Goal: Information Seeking & Learning: Learn about a topic

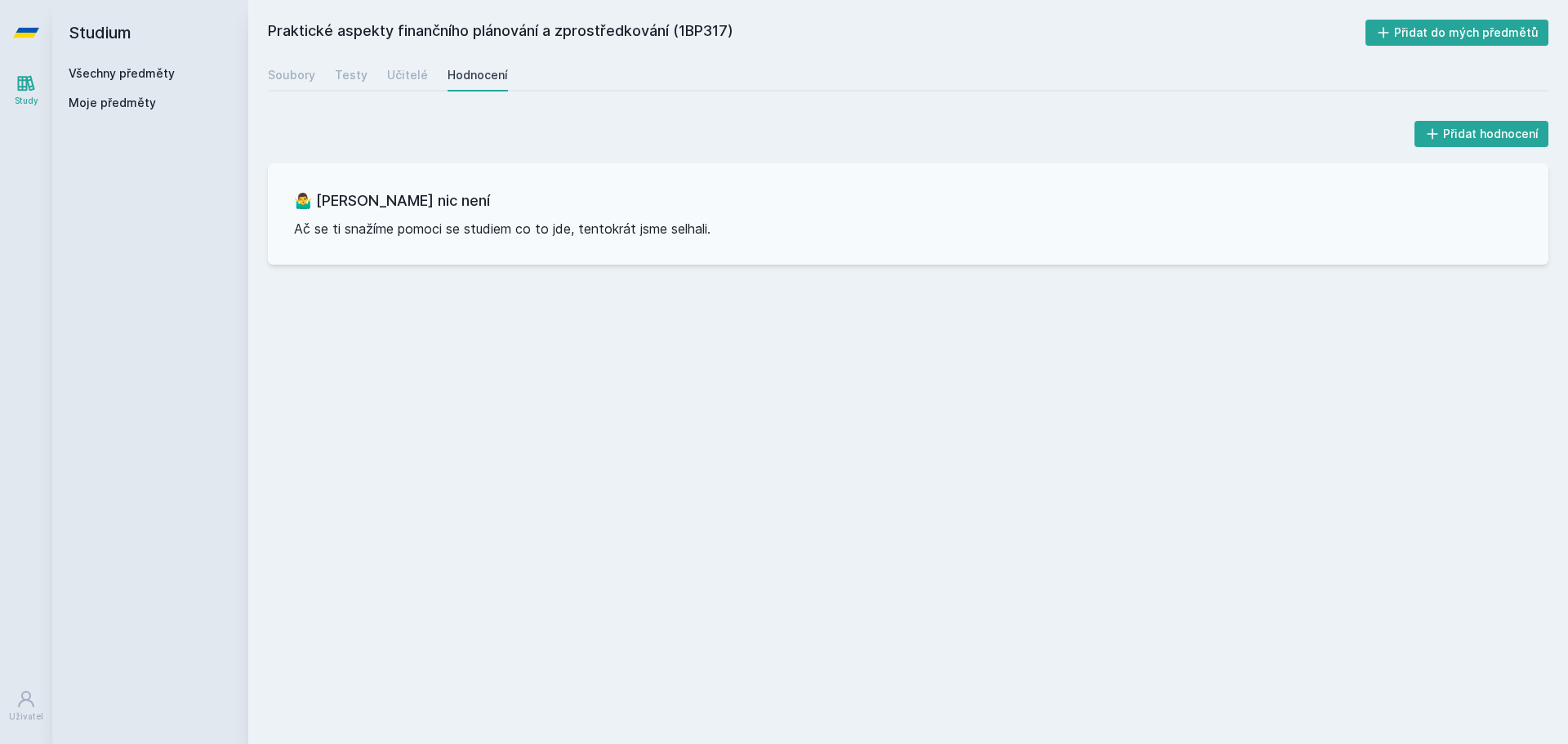
click at [23, 81] on icon at bounding box center [26, 84] width 17 height 16
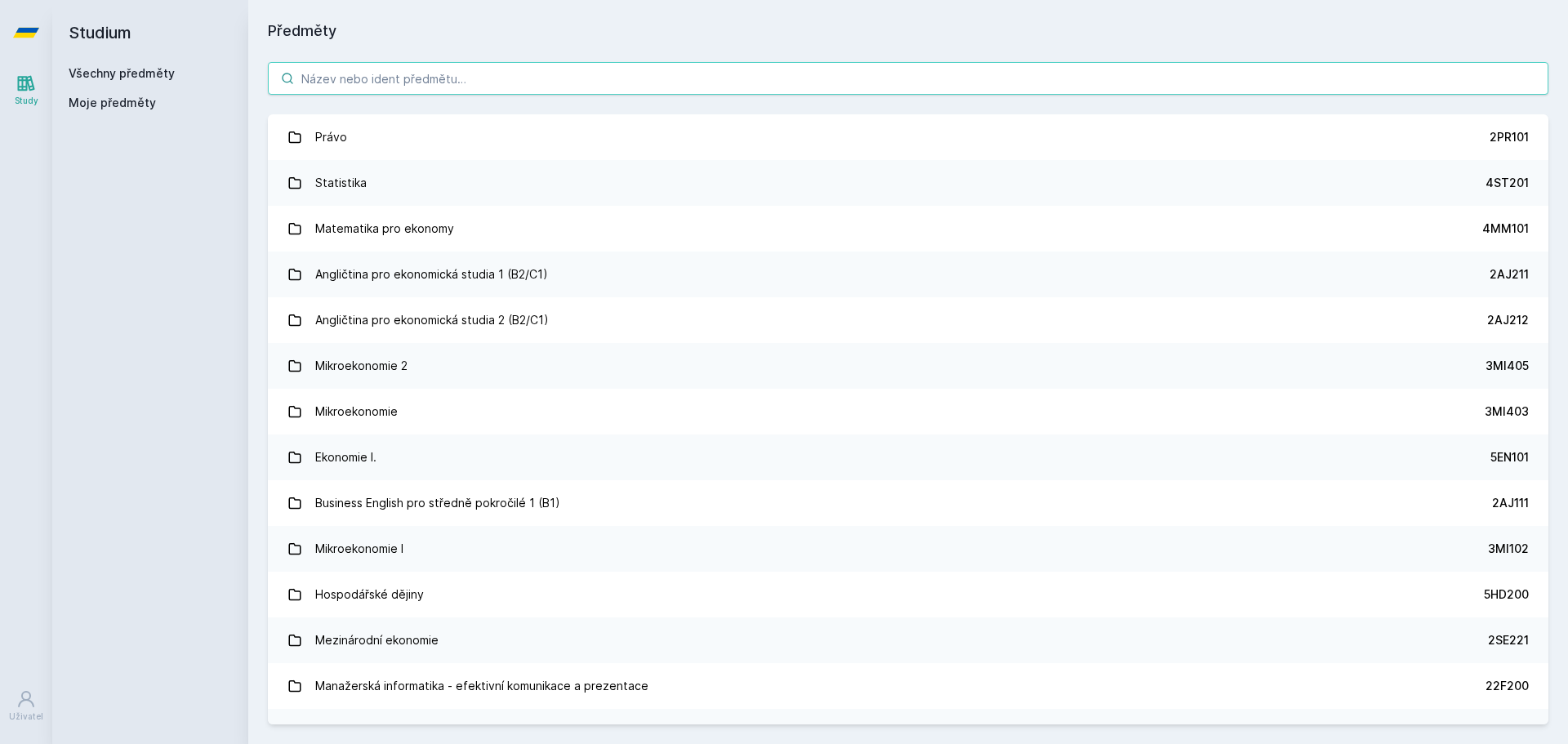
click at [507, 89] on input "search" at bounding box center [909, 78] width 1281 height 33
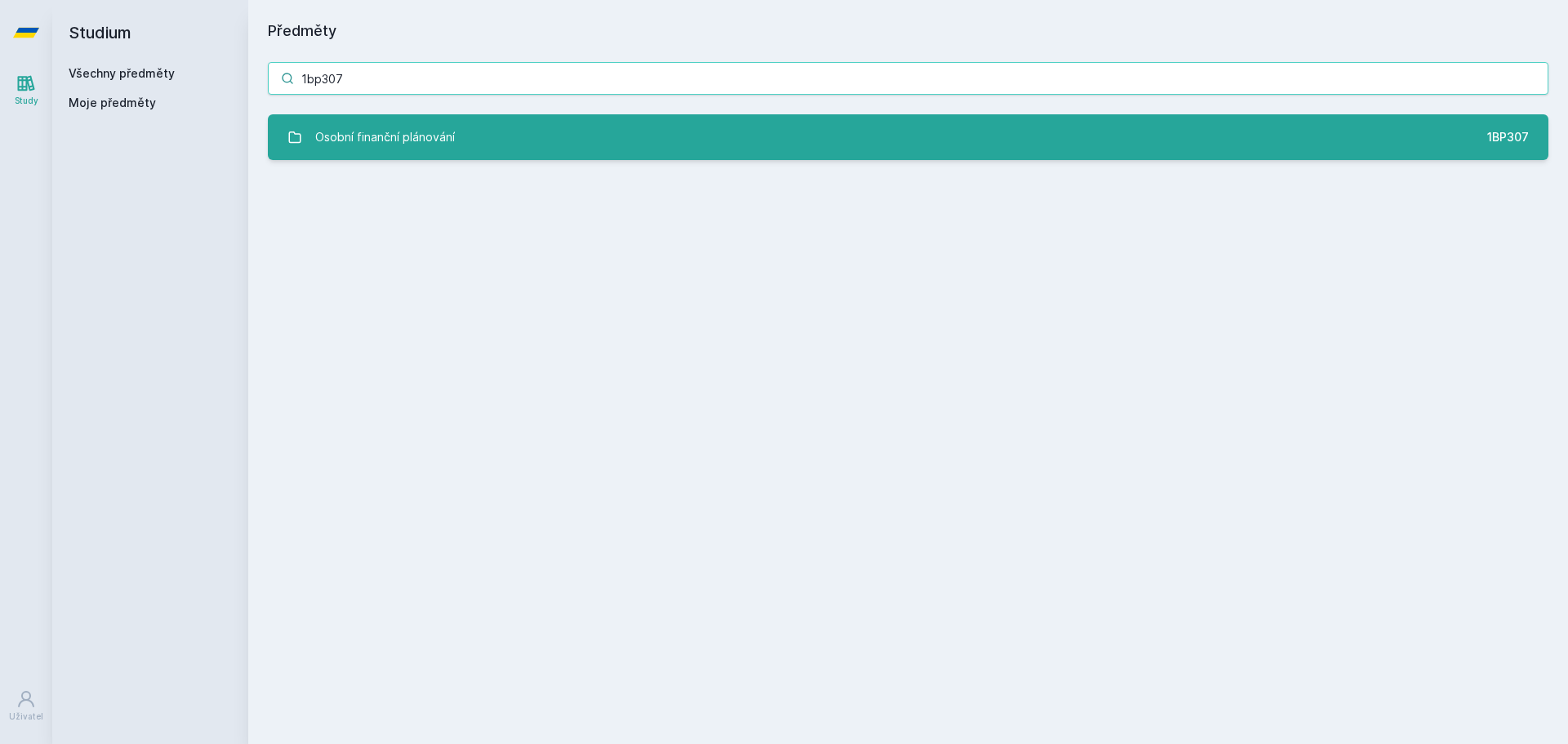
type input "1bp307"
click at [572, 159] on link "Osobní finanční plánování 1BP307" at bounding box center [909, 138] width 1281 height 46
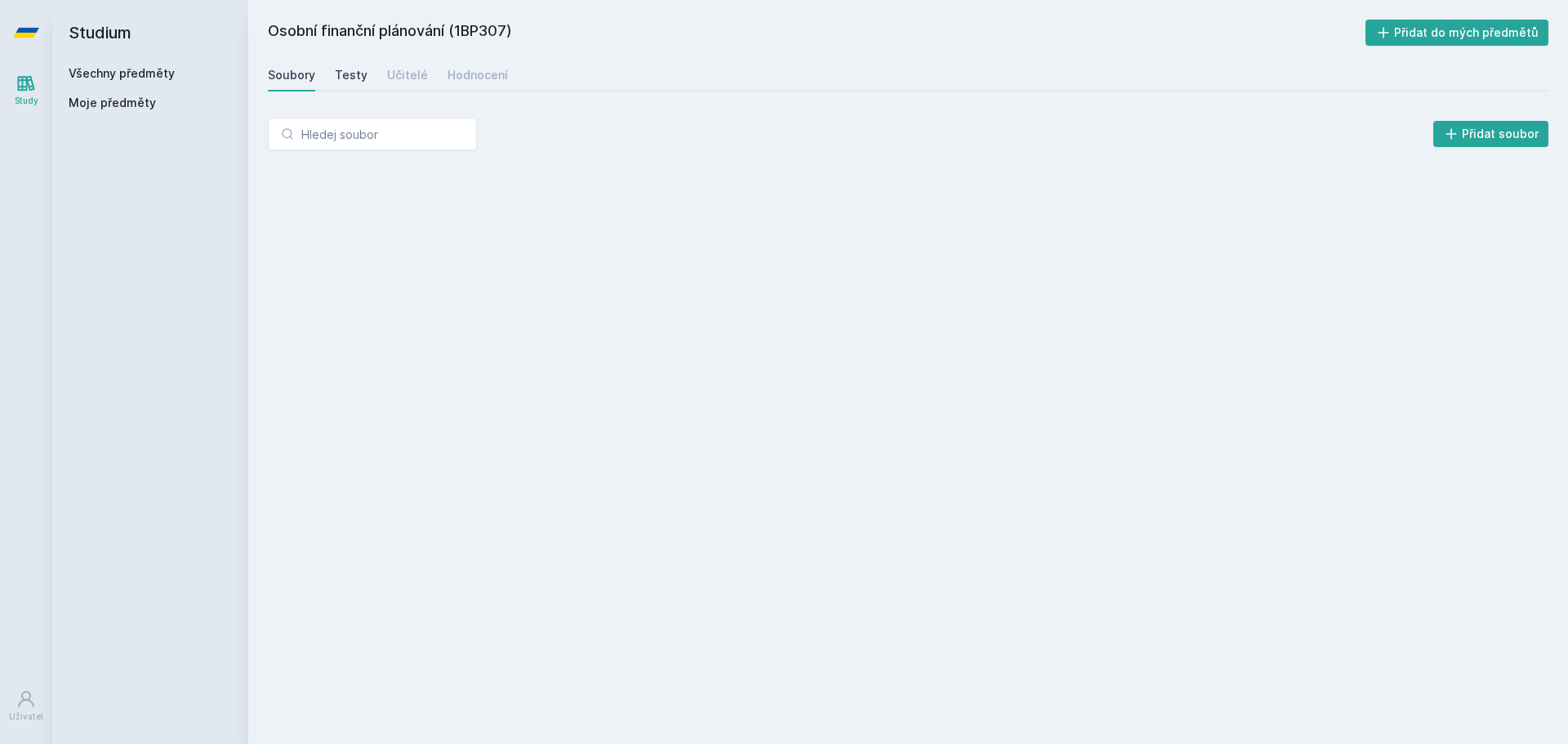
click at [354, 71] on div "Testy" at bounding box center [350, 75] width 33 height 17
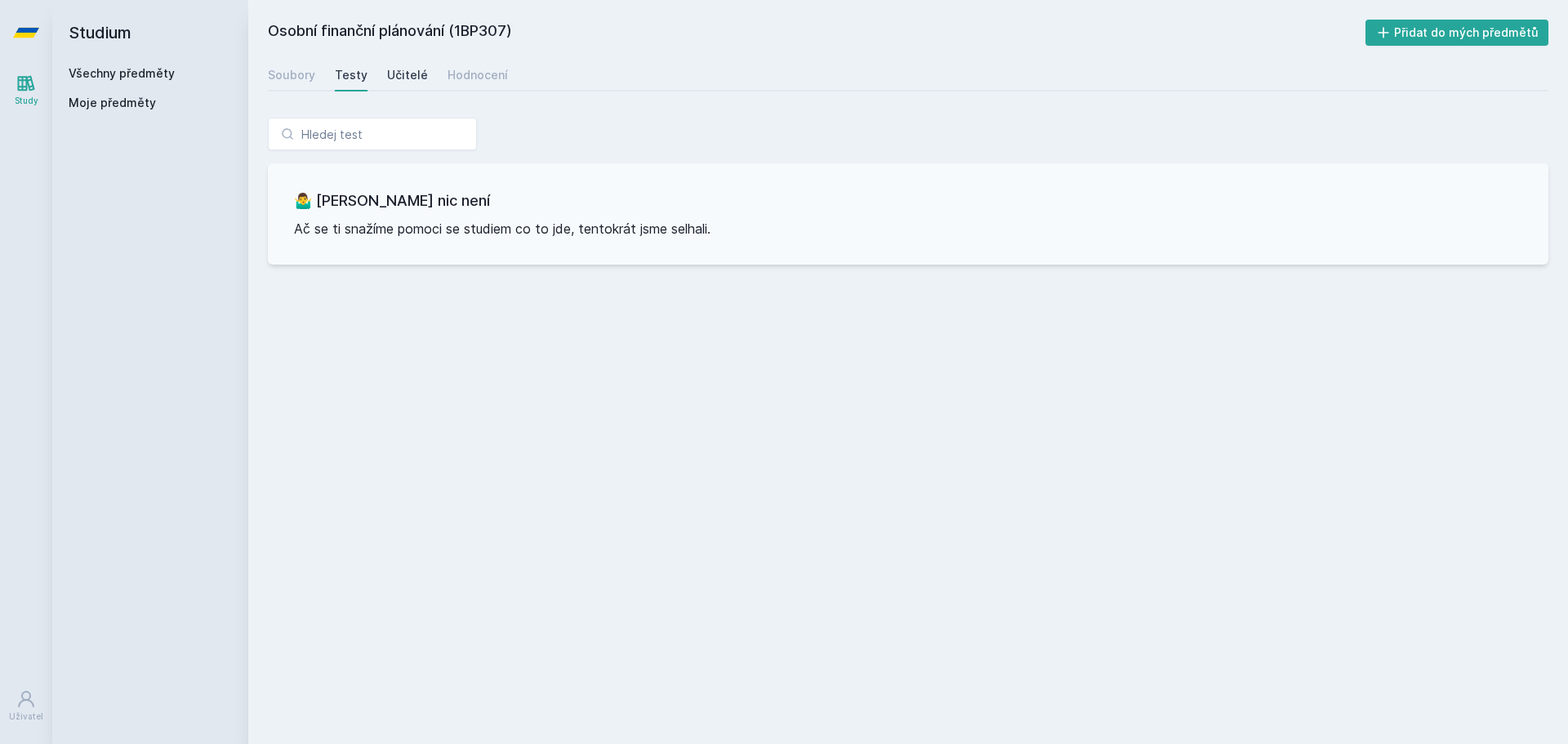
click at [395, 71] on div "Učitelé" at bounding box center [407, 75] width 41 height 17
click at [465, 73] on div "Hodnocení" at bounding box center [477, 75] width 60 height 17
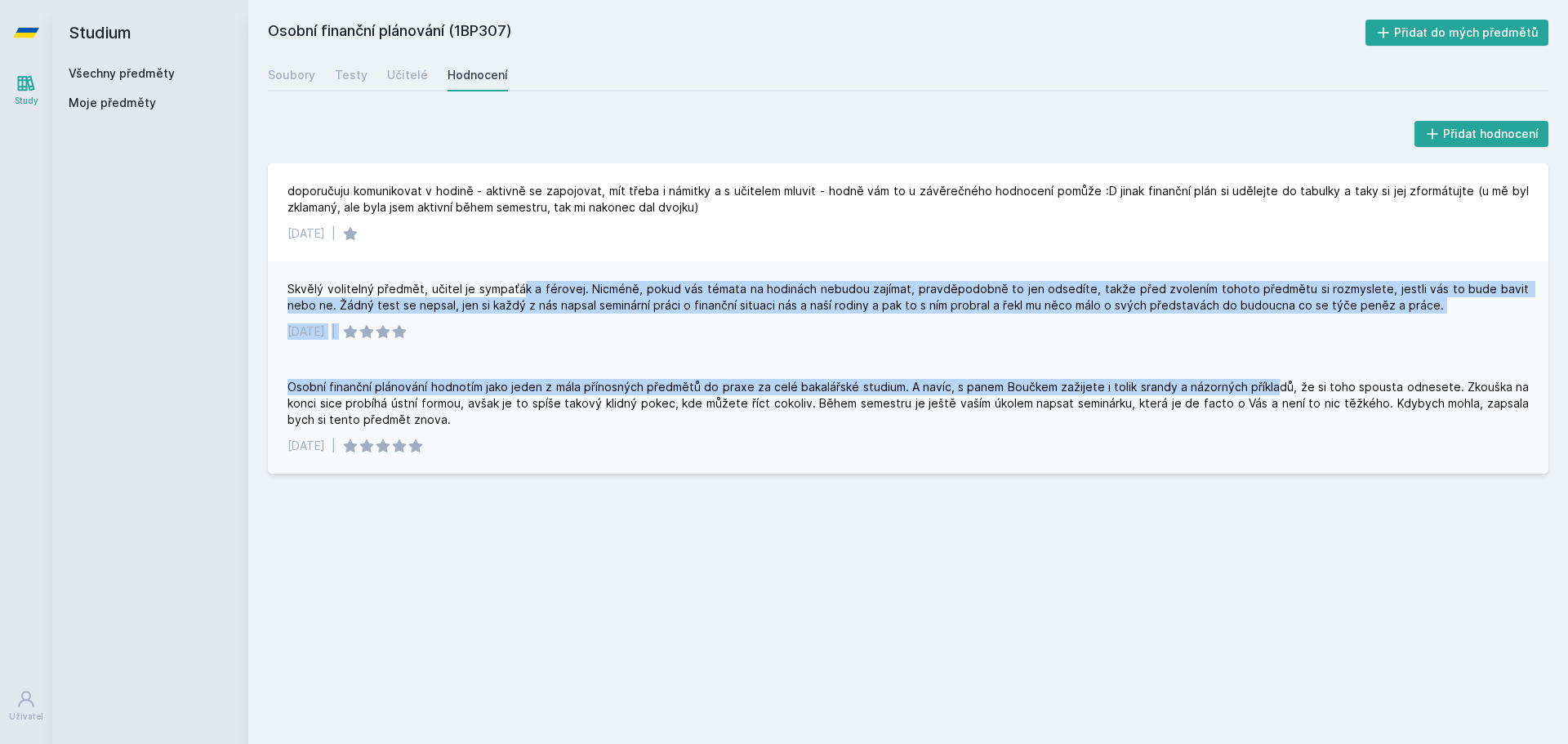
drag, startPoint x: 575, startPoint y: 284, endPoint x: 1286, endPoint y: 395, distance: 719.6
click at [1286, 395] on div "doporučuju komunikovat v hodině - aktivně se zapojovat, mít třeba i námitky a s…" at bounding box center [909, 319] width 1281 height 311
